Goal: Information Seeking & Learning: Learn about a topic

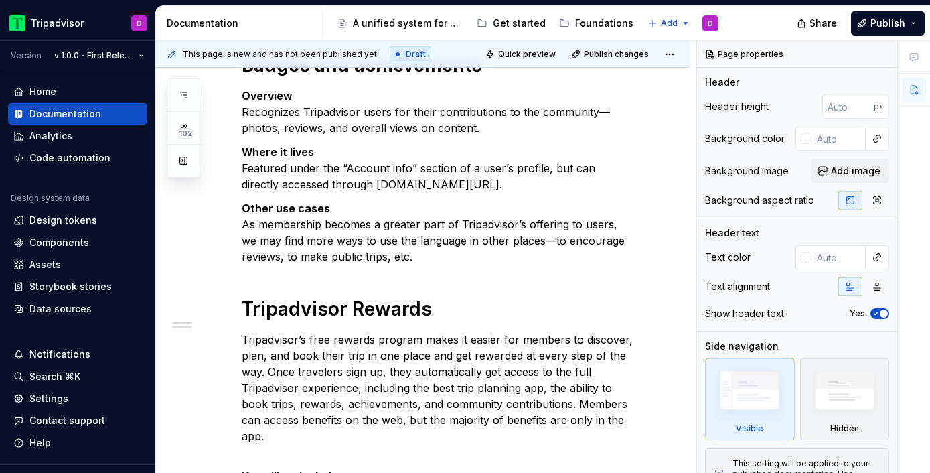
scroll to position [238, 0]
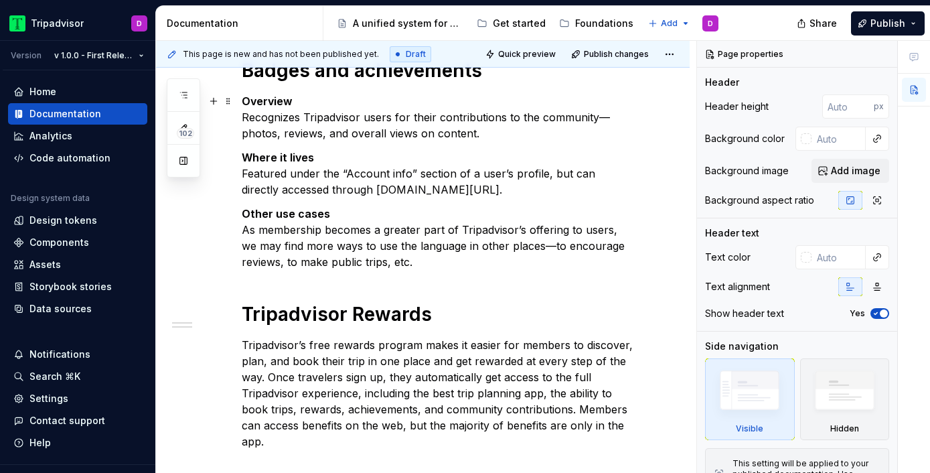
click at [486, 136] on p "Overview Recognizes Tripadvisor users for their contributions to the community—…" at bounding box center [439, 117] width 394 height 48
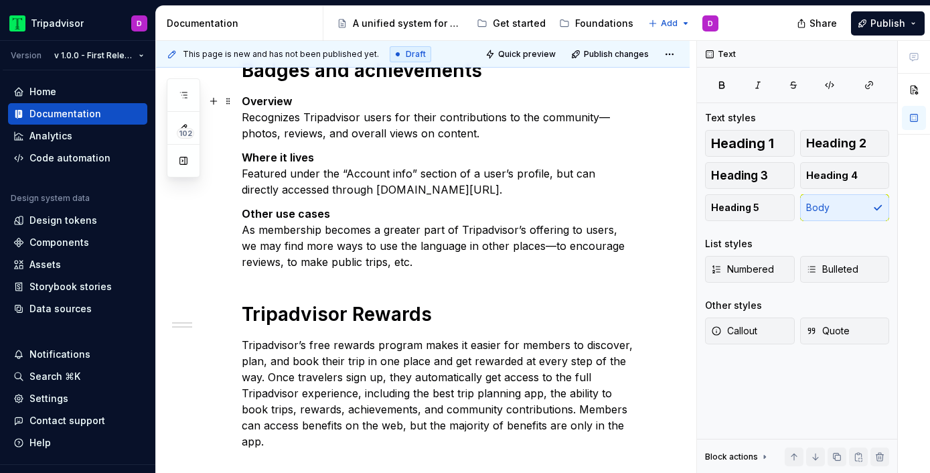
type textarea "*"
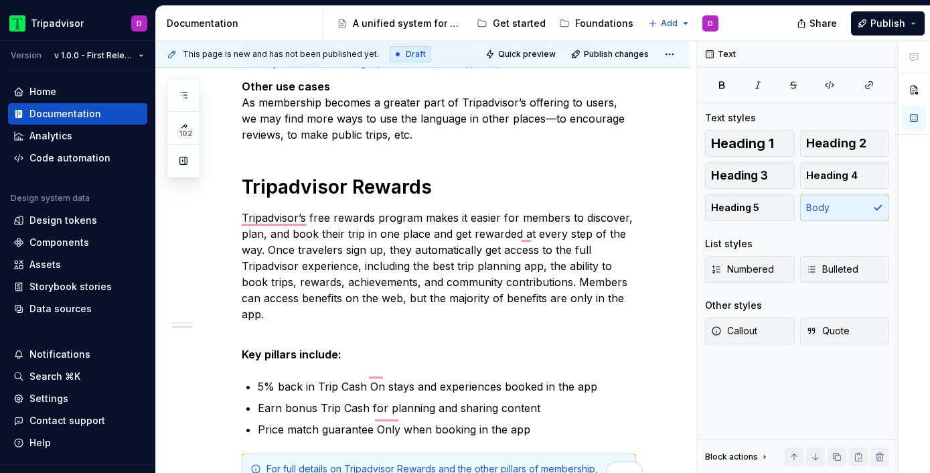
scroll to position [513, 0]
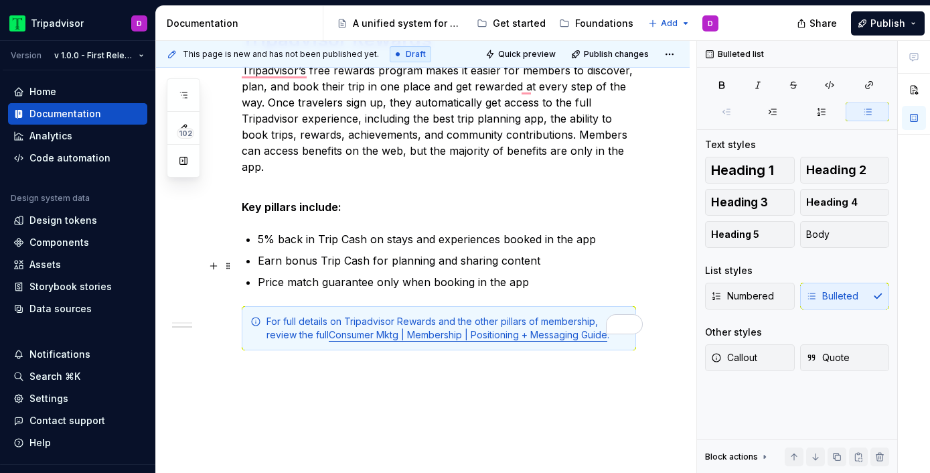
click at [374, 274] on p "Price match guarantee only when booking in the app" at bounding box center [447, 282] width 378 height 16
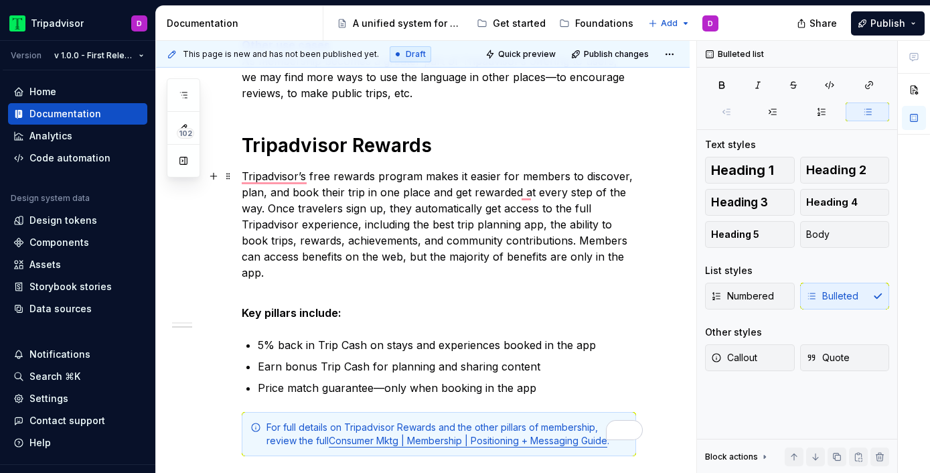
scroll to position [386, 0]
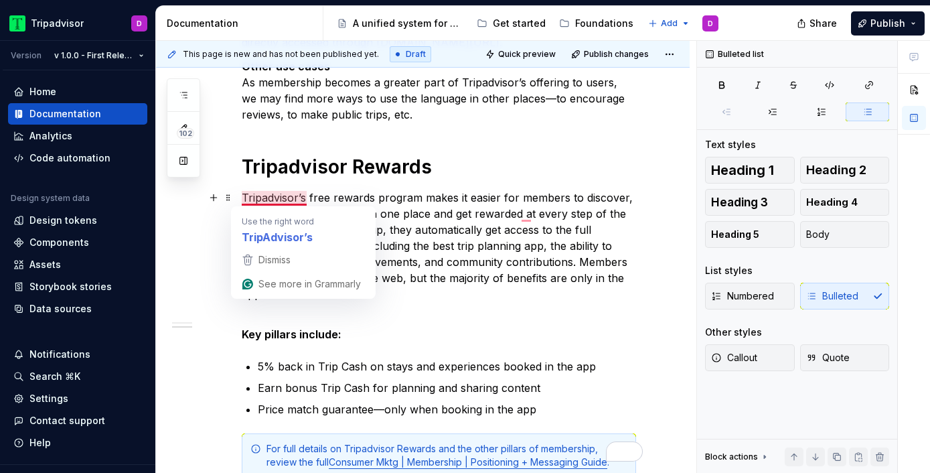
click at [488, 212] on p "Tripadvisor’s free rewards program makes it easier for members to discover, pla…" at bounding box center [439, 246] width 394 height 113
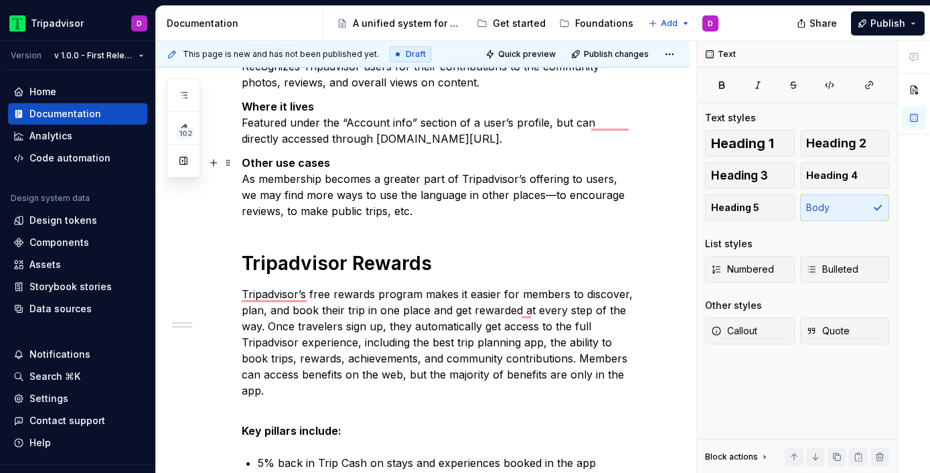
scroll to position [0, 0]
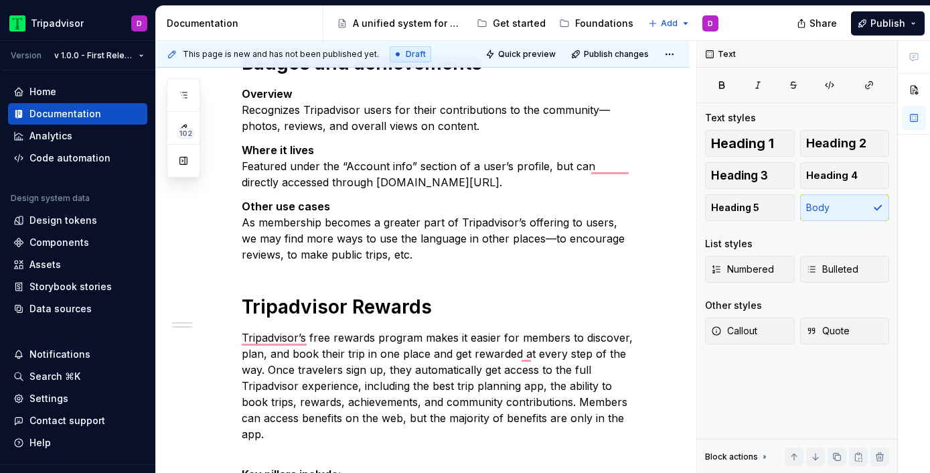
click at [443, 287] on div "Badges and achievements Overview Recognizes Tripadvisor users for their contrib…" at bounding box center [439, 334] width 394 height 567
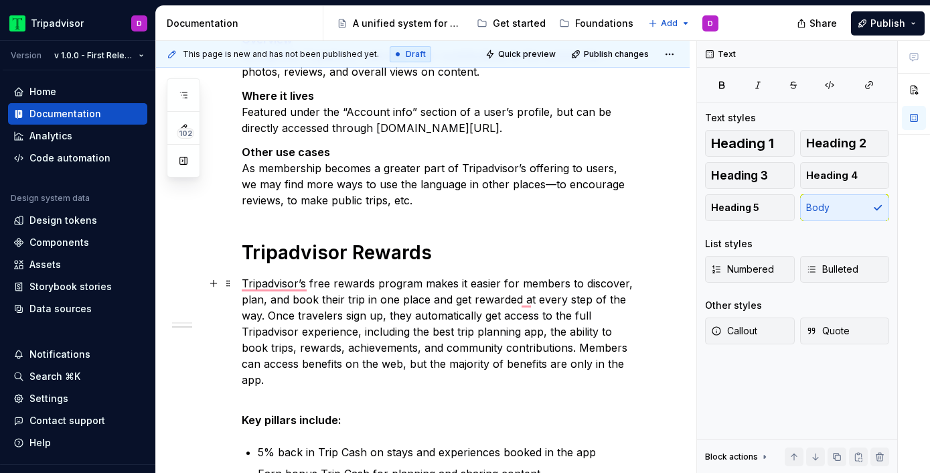
scroll to position [307, 0]
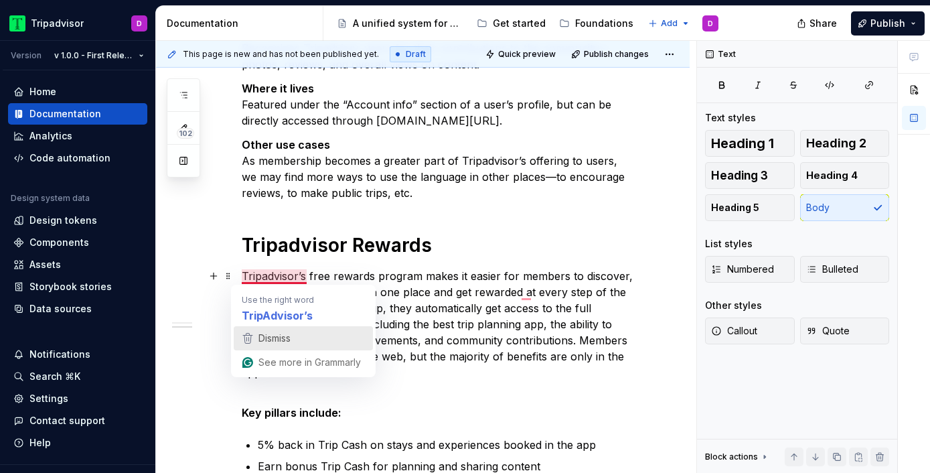
click at [280, 326] on button "Dismiss" at bounding box center [303, 338] width 139 height 24
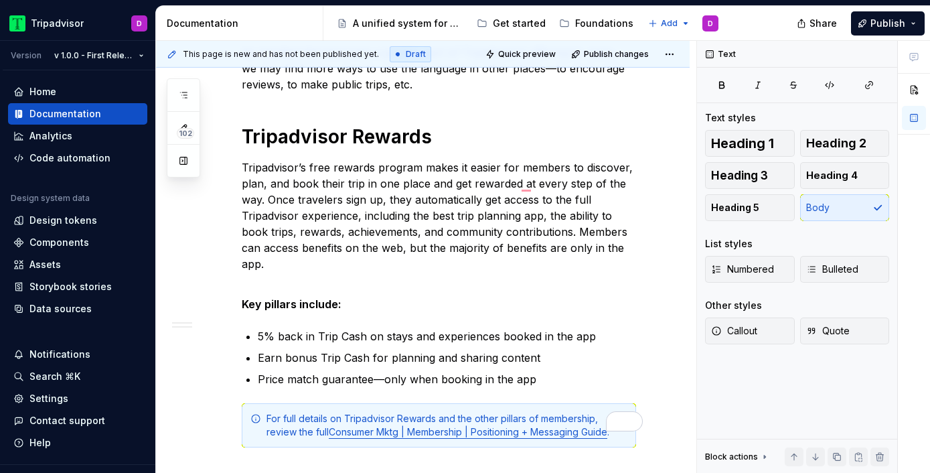
scroll to position [532, 0]
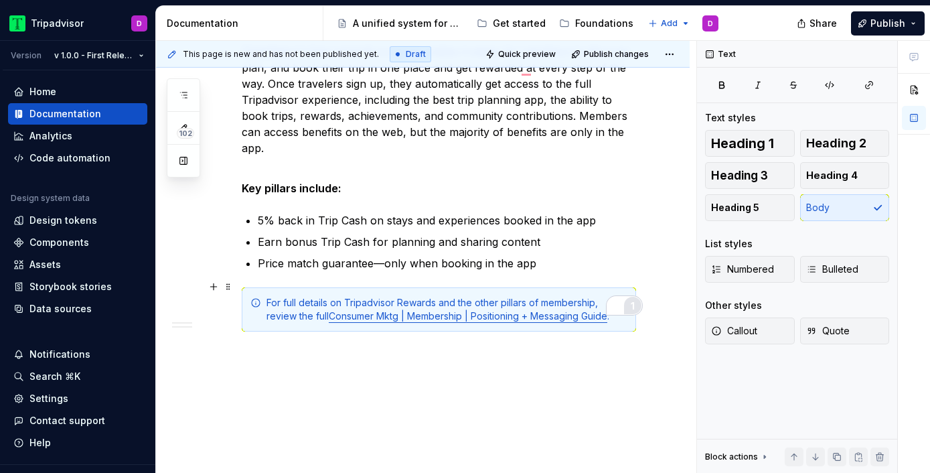
click at [636, 310] on div "1" at bounding box center [632, 305] width 15 height 15
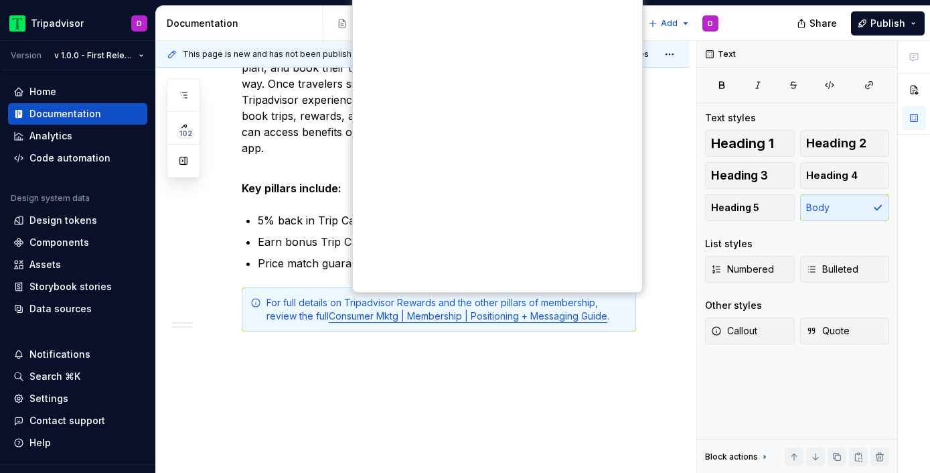
click at [433, 396] on span "Dismiss" at bounding box center [437, 403] width 32 height 15
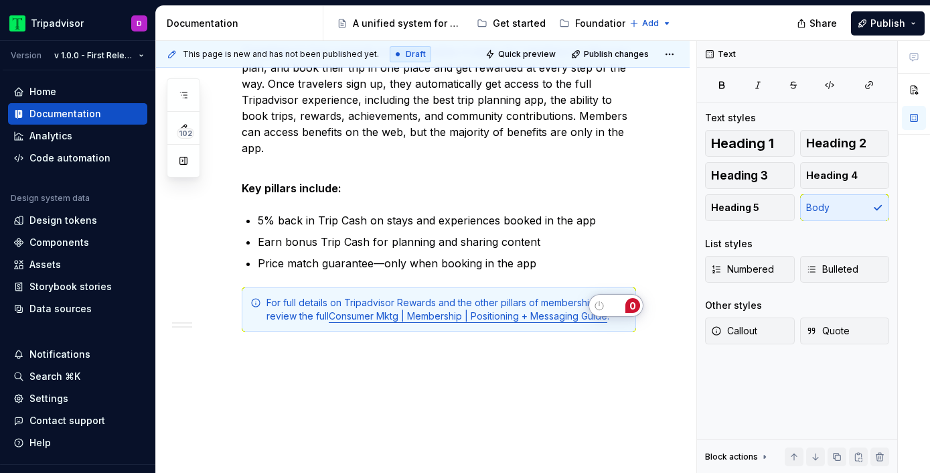
type textarea "*"
